Goal: Find specific page/section: Find specific page/section

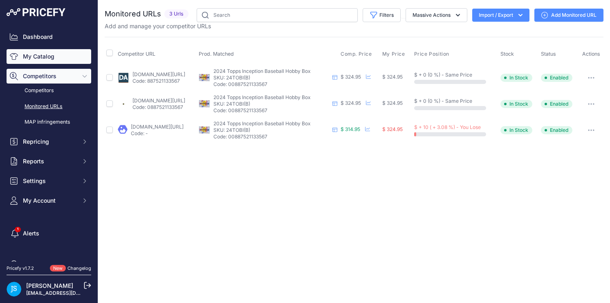
click at [47, 56] on link "My Catalog" at bounding box center [49, 56] width 85 height 15
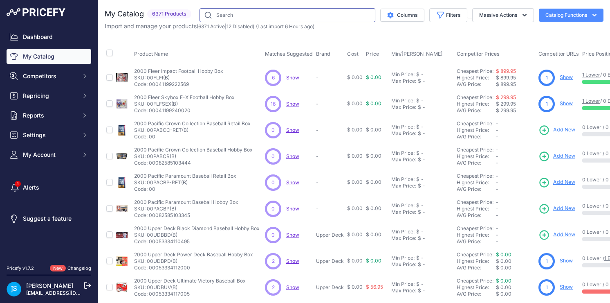
click at [285, 14] on input "text" at bounding box center [288, 15] width 176 height 14
paste input "2024 Panini Prizm WNBA Monopoly Blaster (Target) Box"
type input "2024 Panini Prizm WNBA Monopoly Blaster (Target) Box"
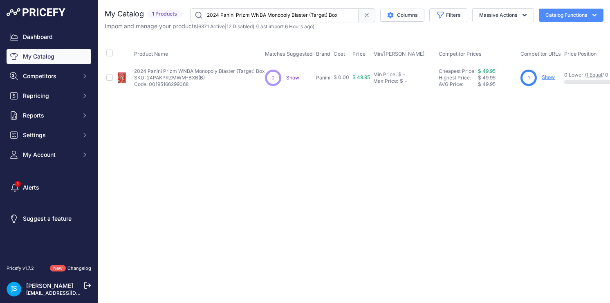
click at [546, 79] on link "Show" at bounding box center [548, 77] width 13 height 6
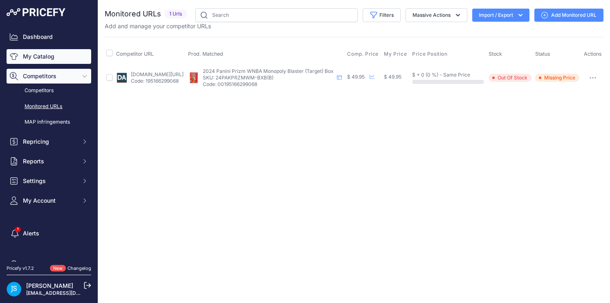
click at [69, 55] on link "My Catalog" at bounding box center [49, 56] width 85 height 15
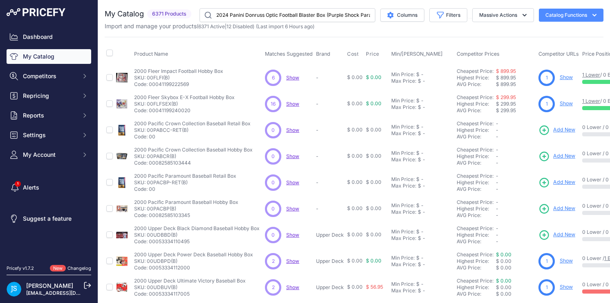
scroll to position [0, 14]
type input "2024 Panini Donruss Optic Football Blaster Box (Purple Shock Parallels)"
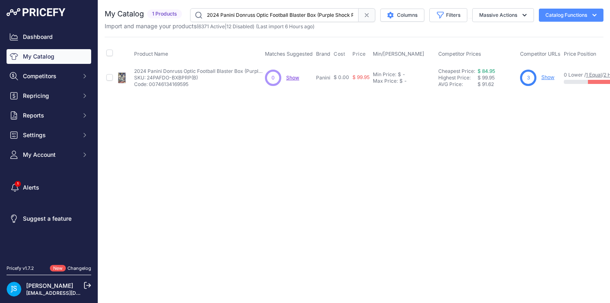
click at [546, 78] on link "Show" at bounding box center [548, 77] width 13 height 6
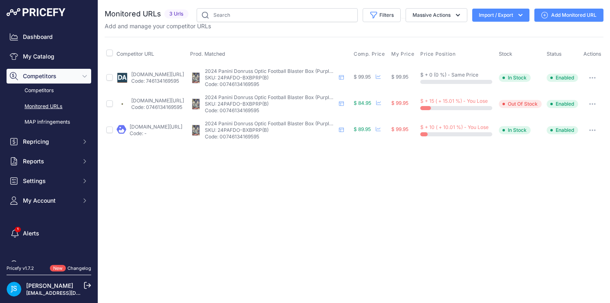
click at [170, 130] on link "[DOMAIN_NAME][URL]" at bounding box center [156, 127] width 53 height 6
